Goal: Check status: Check status

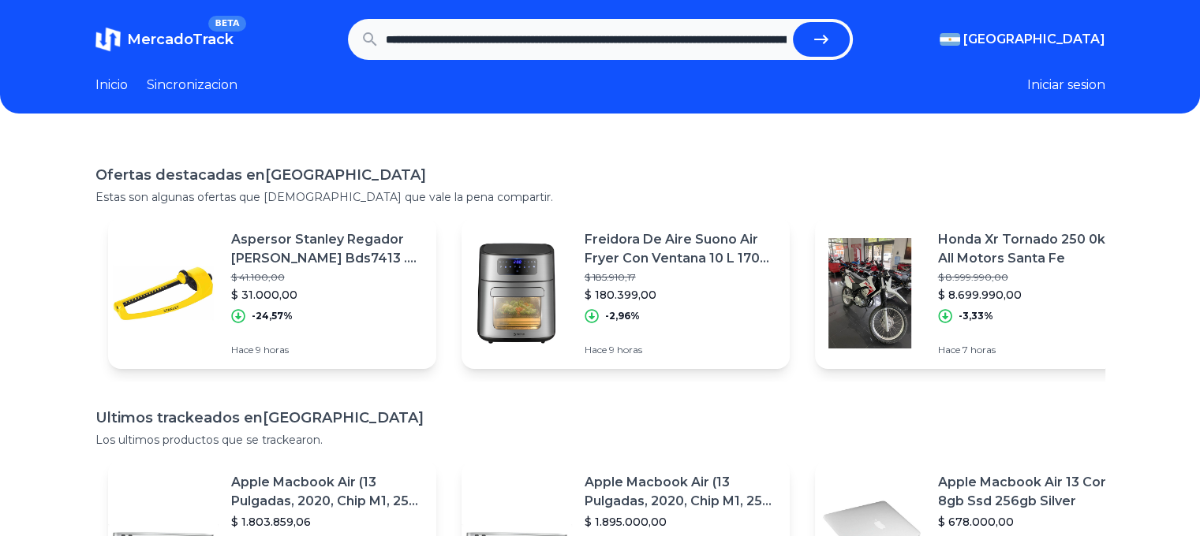
scroll to position [0, 1654]
click at [793, 22] on button "submit" at bounding box center [821, 39] width 57 height 35
type input "**********"
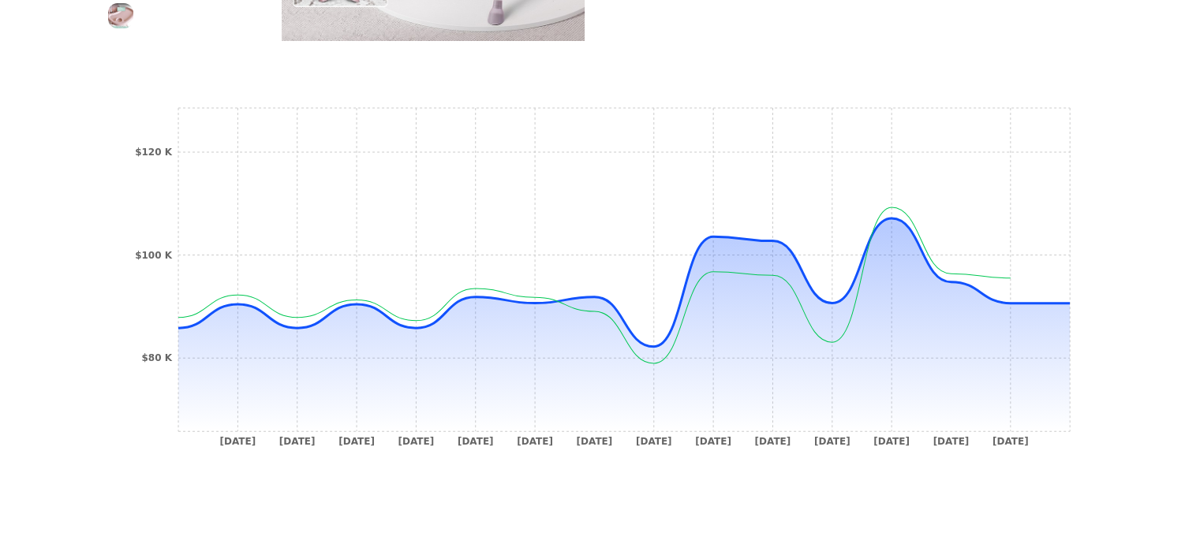
scroll to position [503, 0]
